Goal: Task Accomplishment & Management: Manage account settings

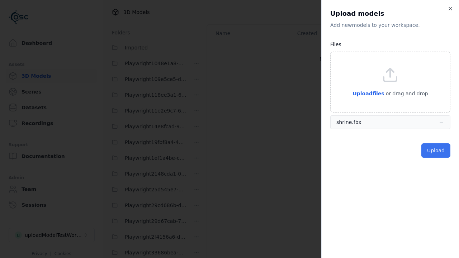
click at [437, 150] on button "Upload" at bounding box center [436, 151] width 29 height 14
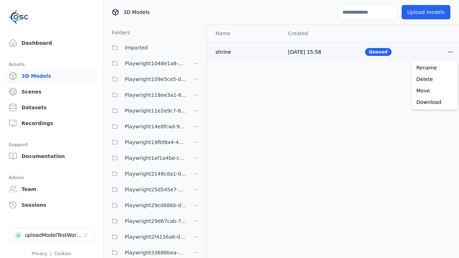
click at [451, 52] on html "Support Dashboard Assets 3D Models Scenes Datasets Recordings Support Documenta…" at bounding box center [229, 129] width 459 height 258
click at [435, 79] on div "Delete" at bounding box center [435, 79] width 42 height 11
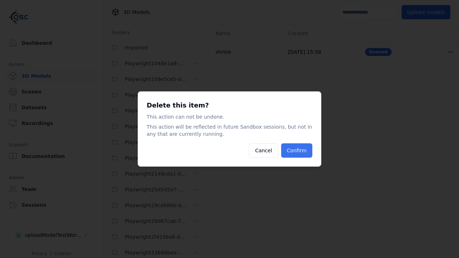
click at [298, 151] on button "Confirm" at bounding box center [296, 151] width 31 height 14
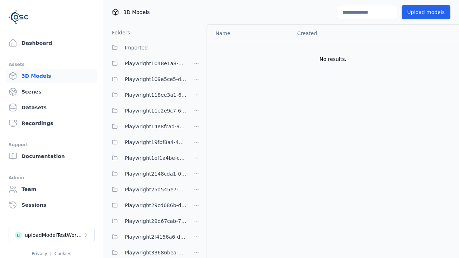
click at [197, 129] on html "Support Dashboard Assets 3D Models Scenes Datasets Recordings Support Documenta…" at bounding box center [229, 129] width 459 height 258
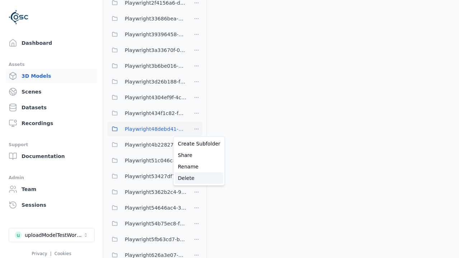
click at [196, 178] on div "Delete" at bounding box center [199, 178] width 48 height 11
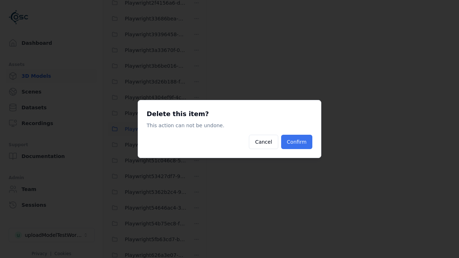
click at [298, 142] on button "Confirm" at bounding box center [296, 142] width 31 height 14
